Goal: Navigation & Orientation: Find specific page/section

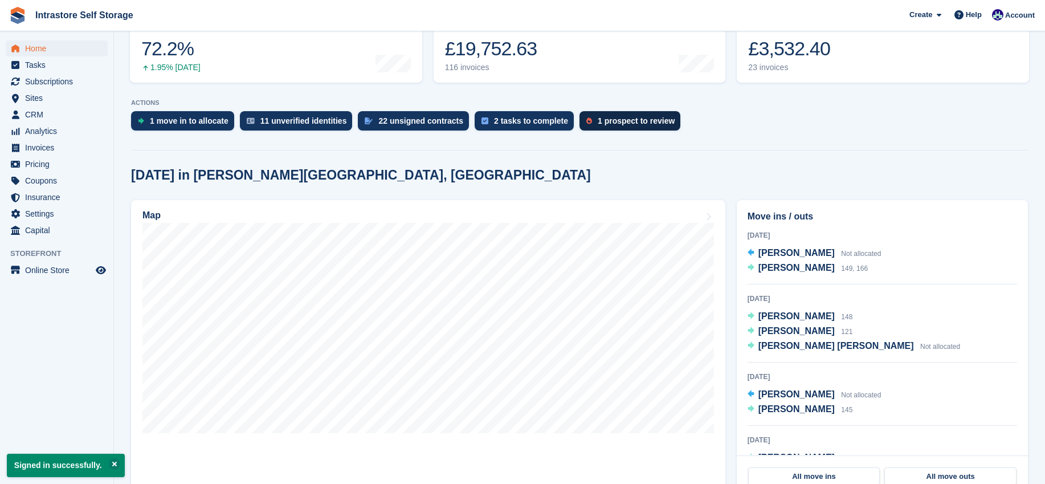
scroll to position [299, 0]
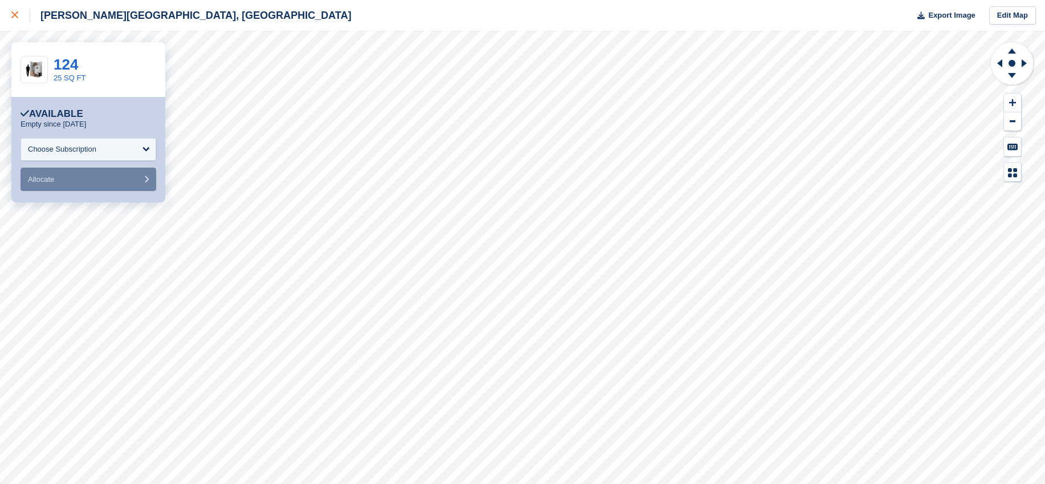
drag, startPoint x: 11, startPoint y: 18, endPoint x: 1, endPoint y: 13, distance: 11.7
click at [11, 18] on icon at bounding box center [14, 14] width 7 height 7
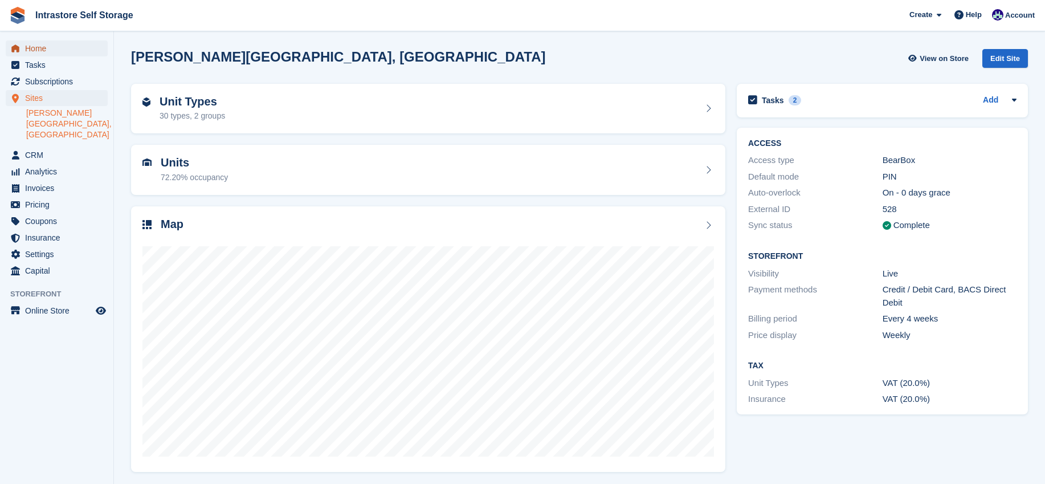
click at [30, 46] on span "Home" at bounding box center [59, 48] width 68 height 16
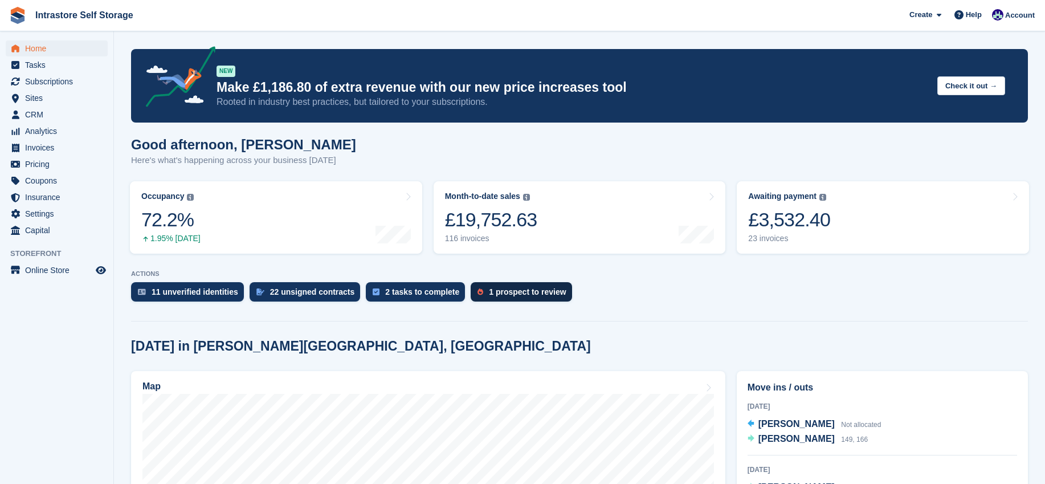
click at [550, 288] on div "1 prospect to review" at bounding box center [527, 291] width 77 height 9
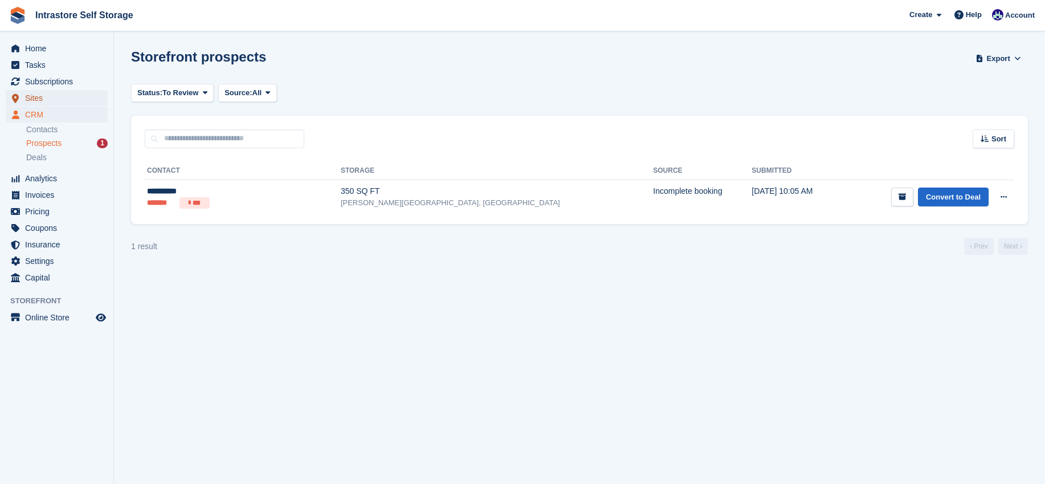
click at [43, 100] on span "Sites" at bounding box center [59, 98] width 68 height 16
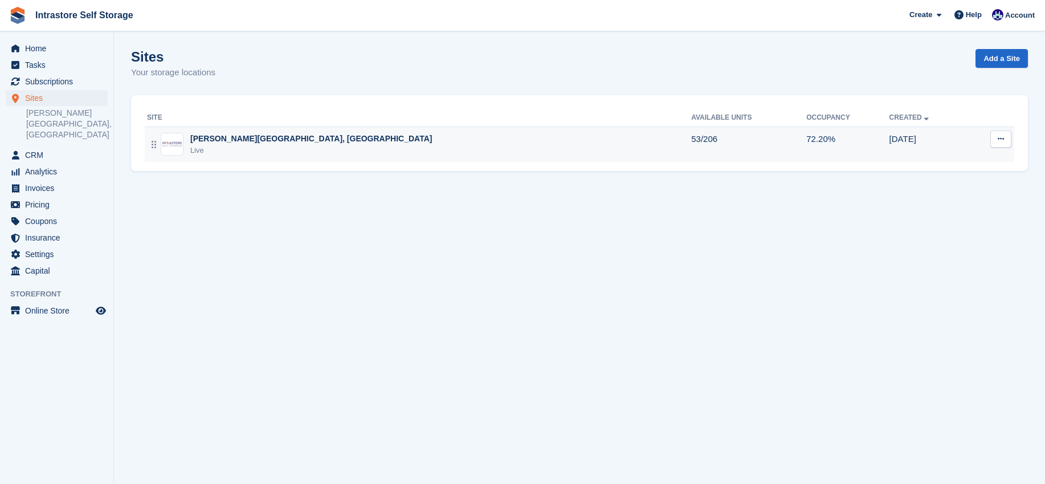
click at [318, 149] on div "Hornsby House, Helston Live" at bounding box center [419, 144] width 544 height 23
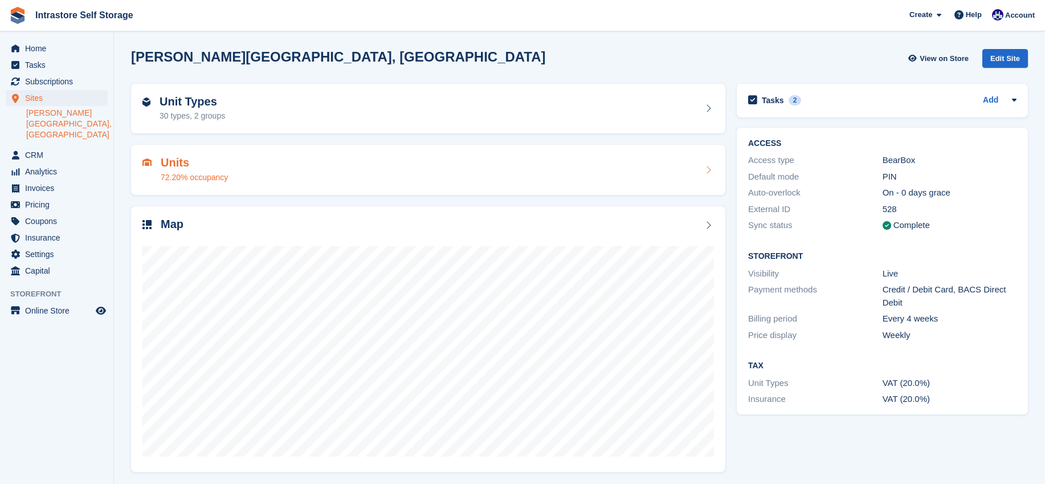
scroll to position [2, 0]
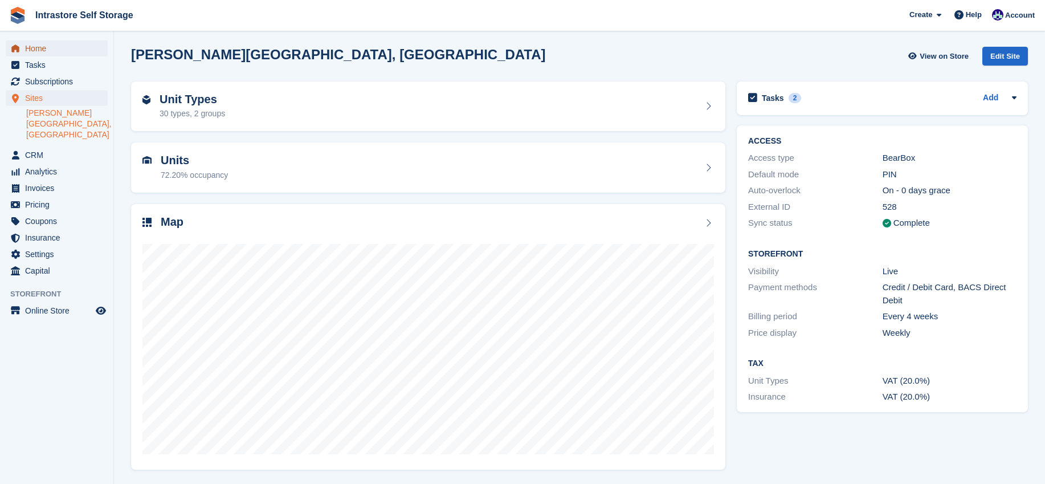
click at [38, 44] on span "Home" at bounding box center [59, 48] width 68 height 16
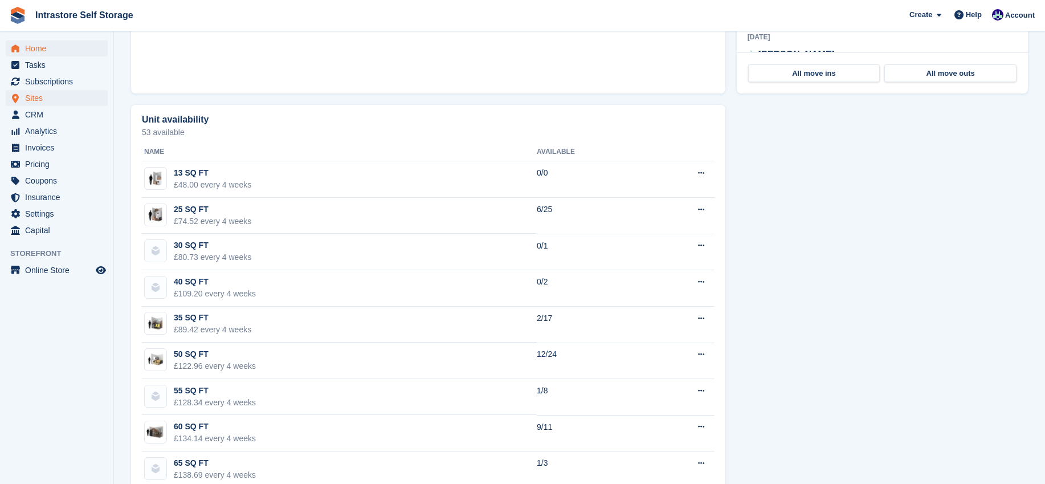
scroll to position [577, 0]
click at [39, 96] on span "Sites" at bounding box center [59, 98] width 68 height 16
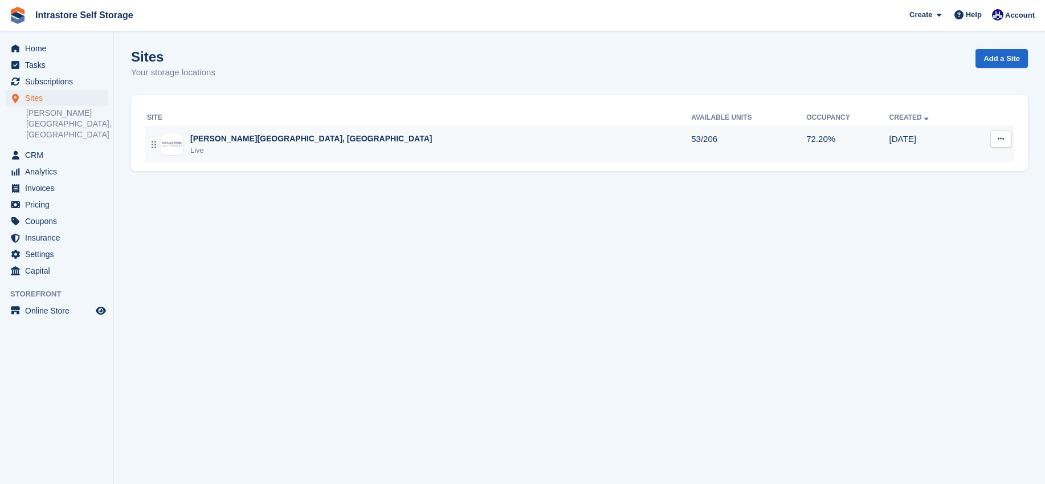
click at [217, 153] on div "Live" at bounding box center [311, 150] width 242 height 11
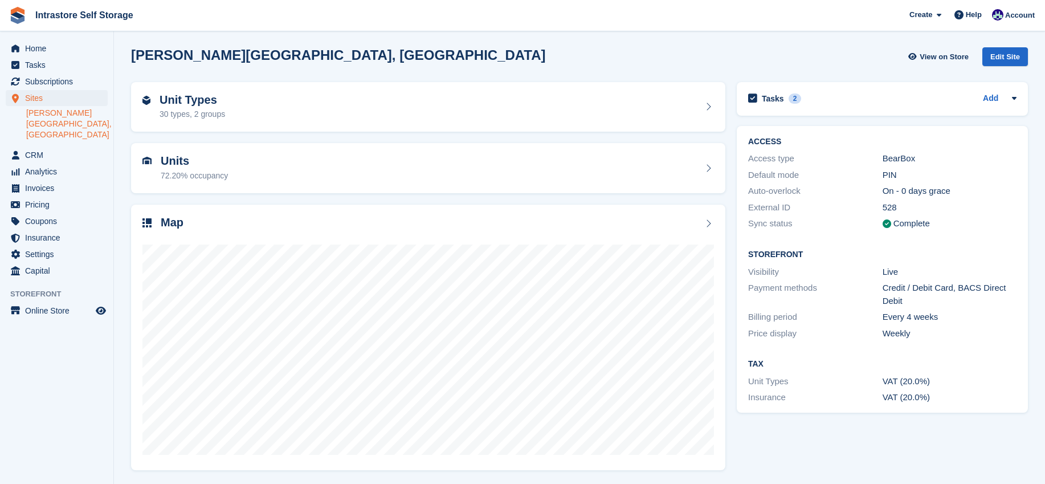
scroll to position [2, 0]
click at [250, 94] on div "Unit Types 30 types, 2 groups" at bounding box center [427, 106] width 571 height 27
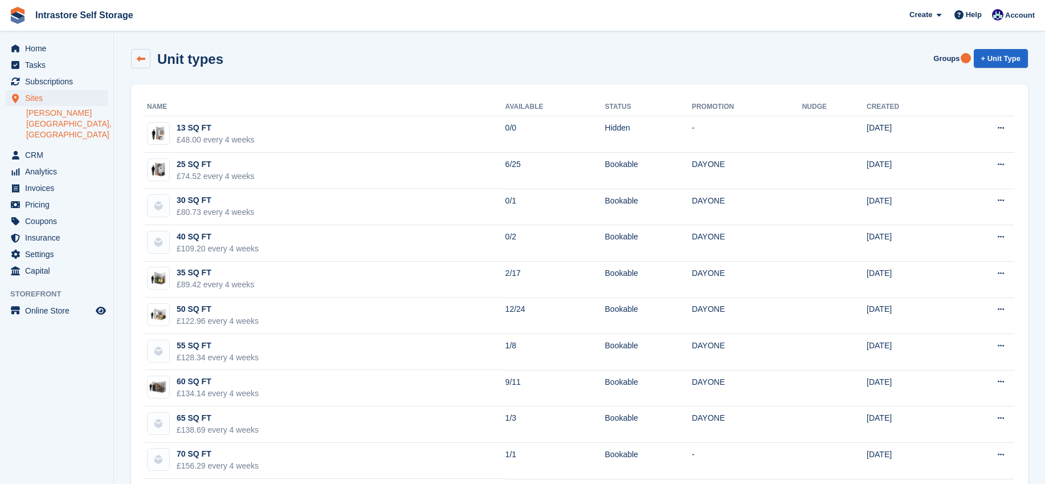
click at [141, 56] on icon at bounding box center [141, 59] width 9 height 9
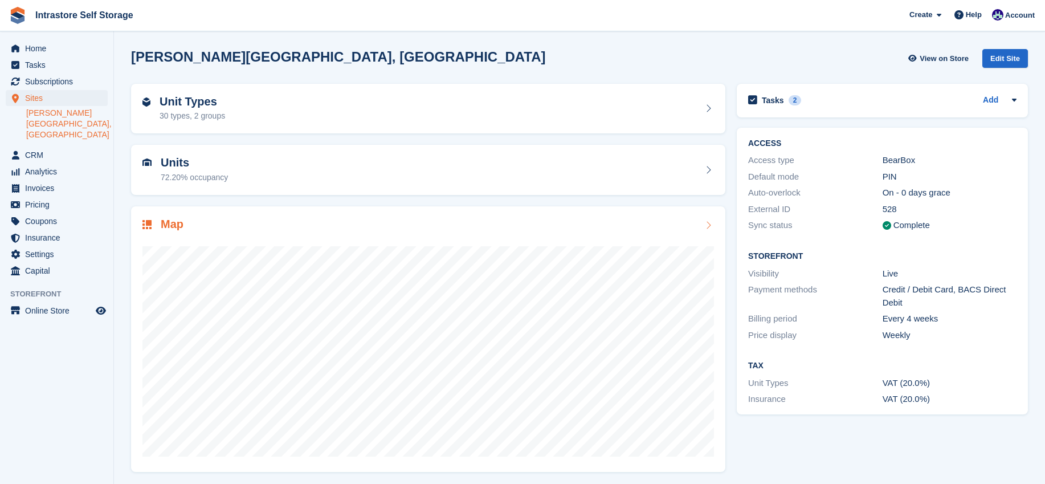
scroll to position [2, 0]
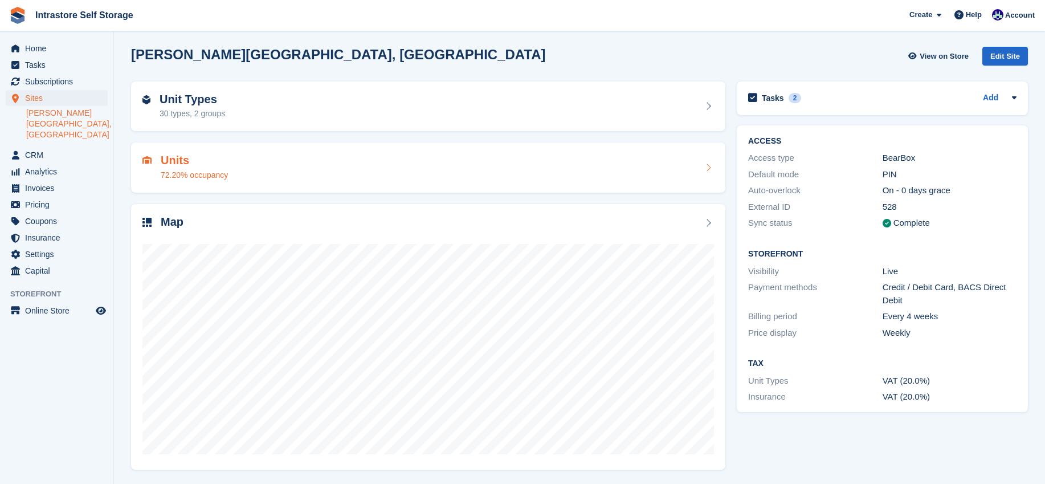
click at [261, 164] on div "Units 72.20% occupancy" at bounding box center [427, 167] width 571 height 27
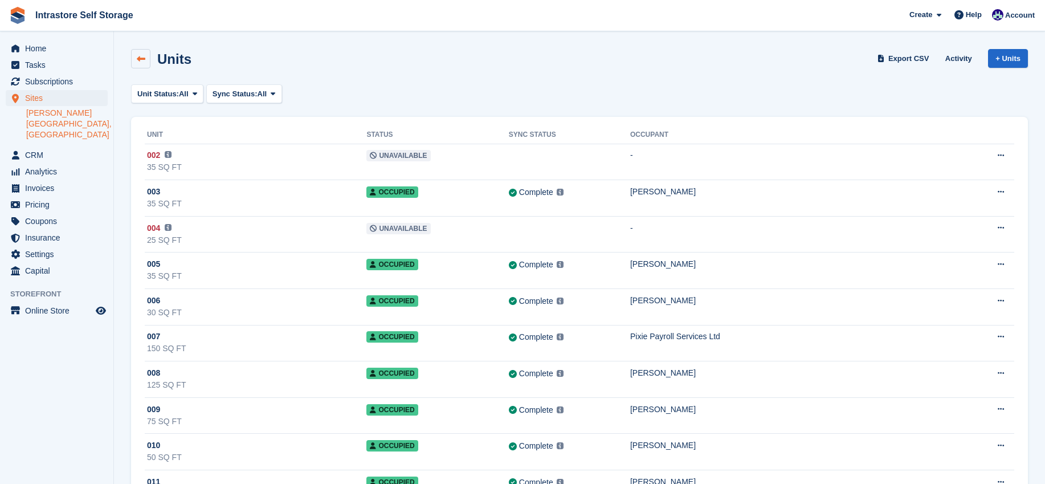
click at [138, 55] on icon at bounding box center [141, 59] width 9 height 9
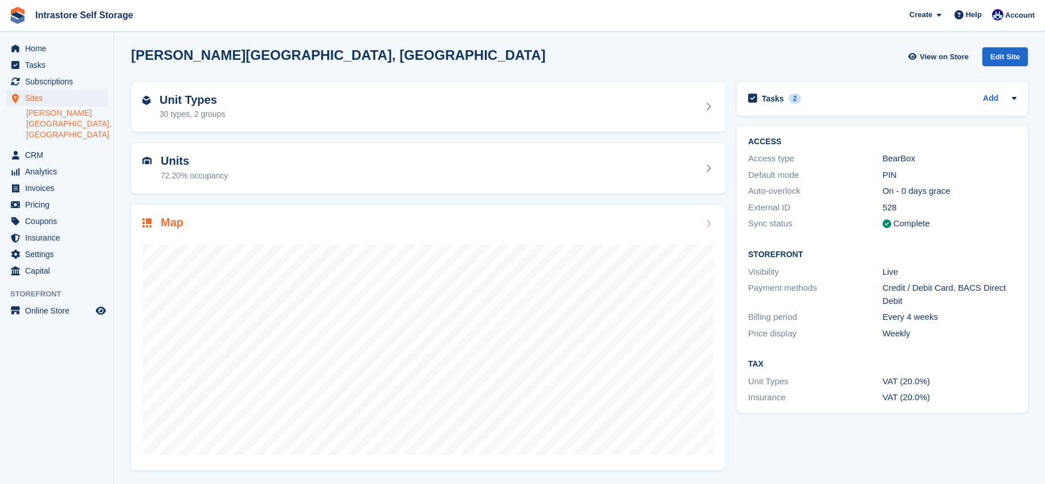
scroll to position [2, 0]
click at [44, 117] on link "[PERSON_NAME][GEOGRAPHIC_DATA], [GEOGRAPHIC_DATA]" at bounding box center [66, 124] width 81 height 32
